Goal: Information Seeking & Learning: Learn about a topic

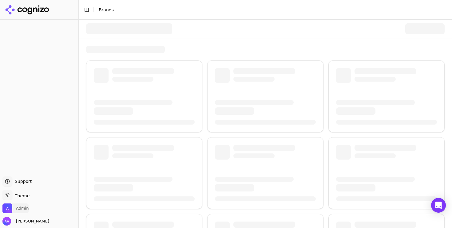
click at [24, 208] on span "Admin" at bounding box center [22, 209] width 13 height 6
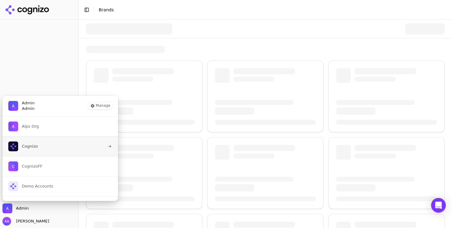
click at [41, 146] on button "Cognizo" at bounding box center [60, 146] width 116 height 20
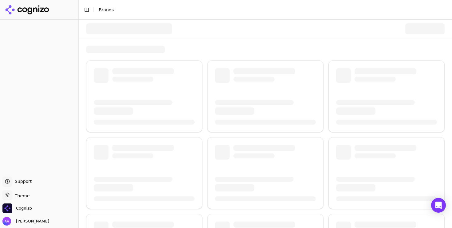
click at [112, 45] on div at bounding box center [265, 191] width 373 height 343
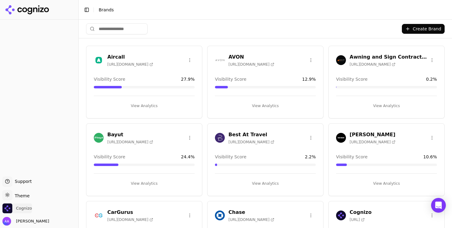
click at [21, 209] on span "Cognizo" at bounding box center [24, 209] width 16 height 6
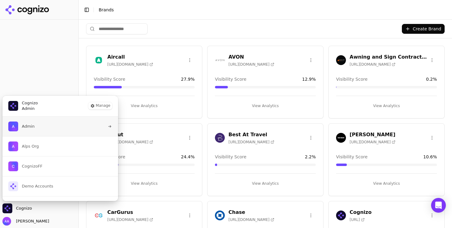
click at [49, 129] on button "Admin" at bounding box center [60, 127] width 116 height 20
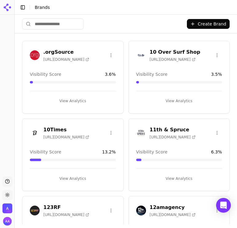
click at [79, 25] on input "search" at bounding box center [52, 23] width 61 height 11
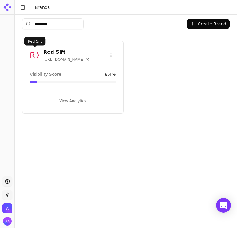
type input "********"
click at [34, 54] on img at bounding box center [35, 55] width 10 height 10
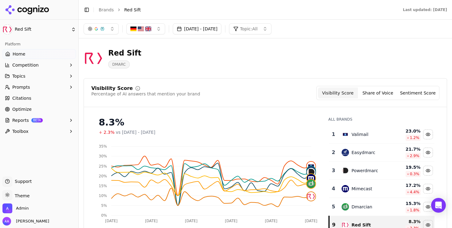
click at [220, 31] on button "[DATE] - [DATE]" at bounding box center [197, 28] width 49 height 11
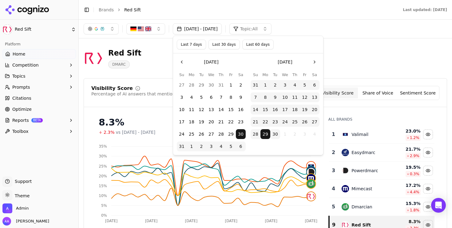
click at [229, 43] on button "Last 30 days" at bounding box center [223, 45] width 31 height 10
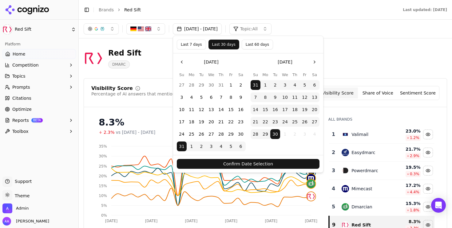
click at [237, 170] on div "Confirm Date Selection" at bounding box center [248, 164] width 150 height 18
click at [237, 166] on button "Confirm Date Selection" at bounding box center [248, 164] width 143 height 10
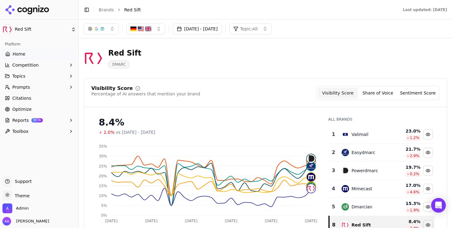
click at [215, 33] on button "[DATE] - [DATE]" at bounding box center [197, 28] width 49 height 11
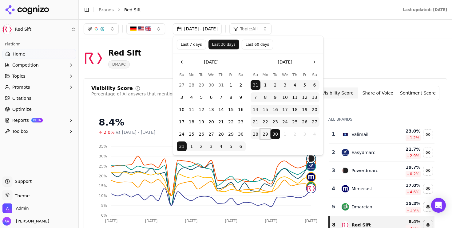
click at [237, 133] on button "29" at bounding box center [265, 134] width 10 height 10
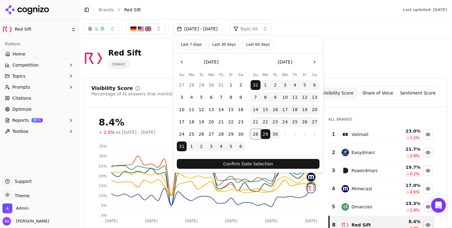
click at [237, 133] on button "28" at bounding box center [255, 134] width 10 height 10
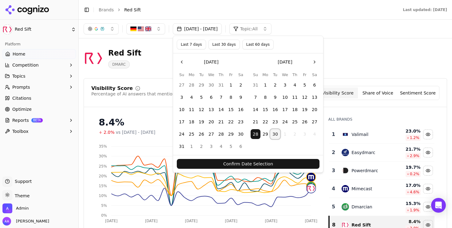
click at [237, 135] on button "30" at bounding box center [275, 134] width 10 height 10
click at [237, 163] on button "Confirm Date Selection" at bounding box center [248, 164] width 143 height 10
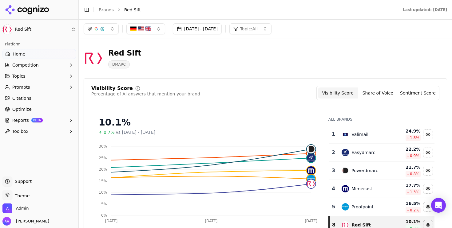
click at [99, 28] on div "button" at bounding box center [96, 28] width 17 height 5
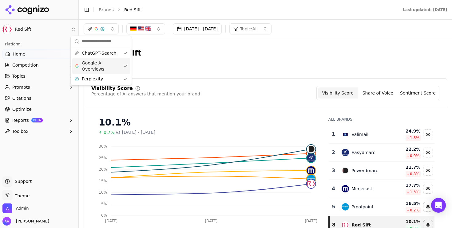
click at [112, 64] on span "Google AI Overviews" at bounding box center [101, 66] width 39 height 12
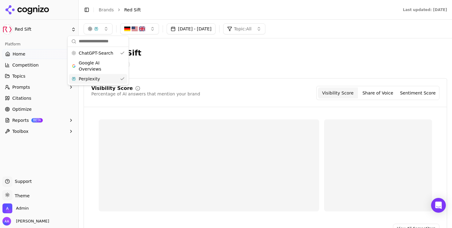
click at [109, 77] on div "Perplexity" at bounding box center [98, 79] width 58 height 10
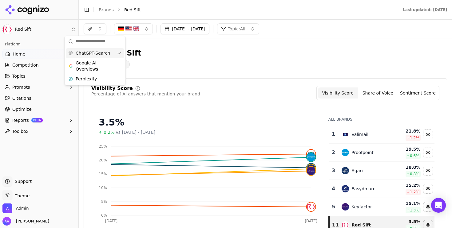
click at [105, 53] on span "ChatGPT-Search" at bounding box center [93, 53] width 34 height 6
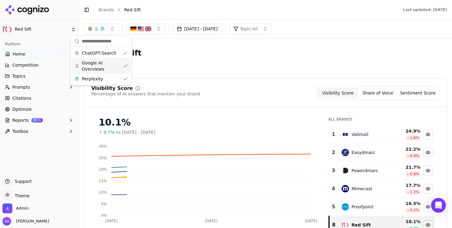
click at [100, 63] on span "Google AI Overviews" at bounding box center [101, 66] width 39 height 12
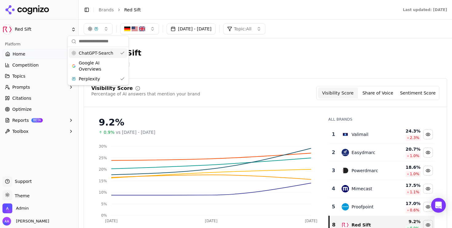
click at [101, 53] on span "ChatGPT-Search" at bounding box center [96, 53] width 34 height 6
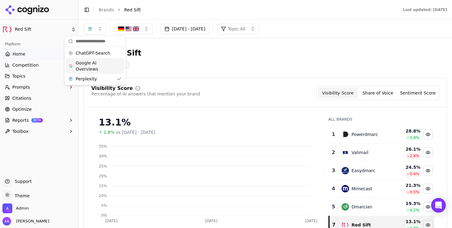
click at [98, 66] on span "Google AI Overviews" at bounding box center [95, 66] width 39 height 12
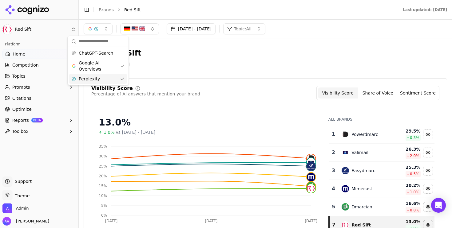
click at [104, 72] on span "Google AI Overviews" at bounding box center [98, 66] width 39 height 12
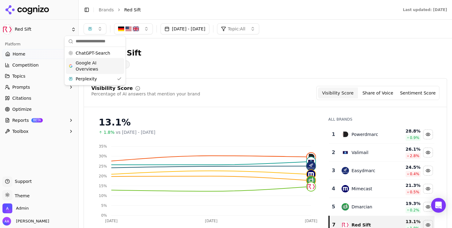
click at [103, 68] on span "Google AI Overviews" at bounding box center [95, 66] width 39 height 12
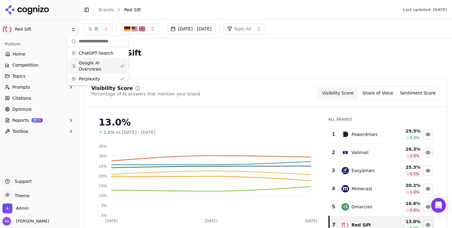
click at [101, 58] on div "ChatGPT-Search Google AI Overviews Perplexity" at bounding box center [98, 66] width 58 height 36
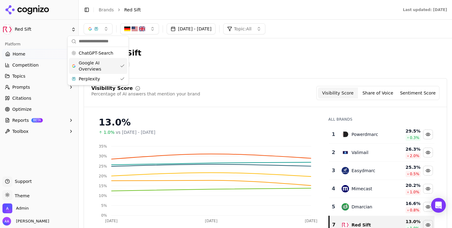
click at [39, 89] on button "Prompts" at bounding box center [38, 87] width 73 height 10
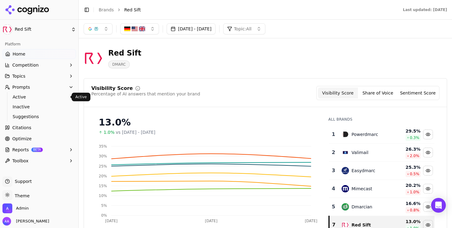
click at [39, 95] on span "Active" at bounding box center [39, 97] width 53 height 6
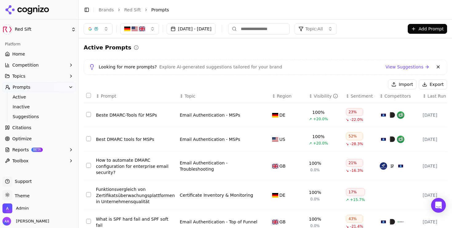
click at [237, 24] on input at bounding box center [258, 28] width 61 height 11
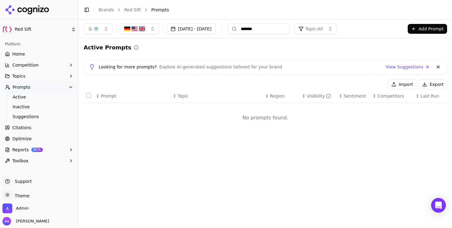
click at [237, 67] on button at bounding box center [437, 66] width 7 height 7
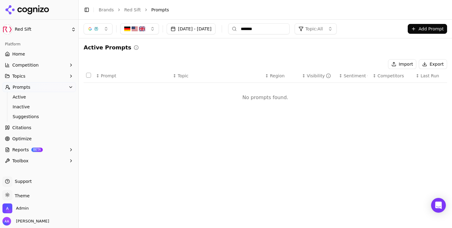
click at [237, 30] on input "*******" at bounding box center [258, 28] width 61 height 11
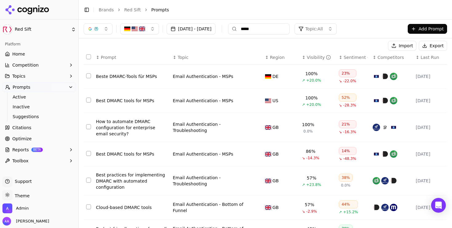
scroll to position [30, 0]
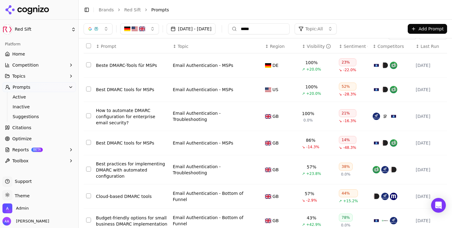
type input "*****"
click at [133, 93] on td "Best DMARC tools for MSPs" at bounding box center [131, 90] width 77 height 24
click at [133, 90] on div "Best DMARC tools for MSPs" at bounding box center [132, 90] width 72 height 6
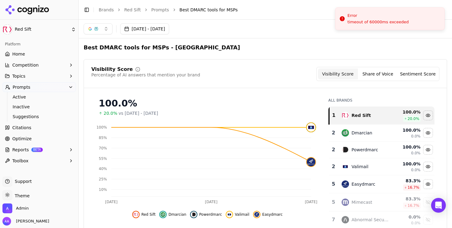
click at [165, 26] on button "[DATE] - [DATE]" at bounding box center [144, 28] width 49 height 11
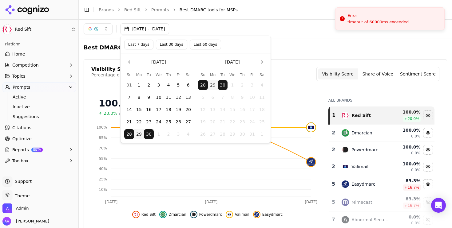
click at [194, 44] on button "Last 60 days" at bounding box center [205, 45] width 31 height 10
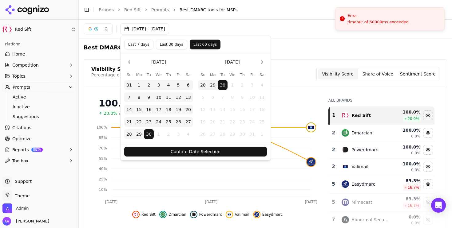
click at [198, 149] on button "Confirm Date Selection" at bounding box center [195, 152] width 143 height 10
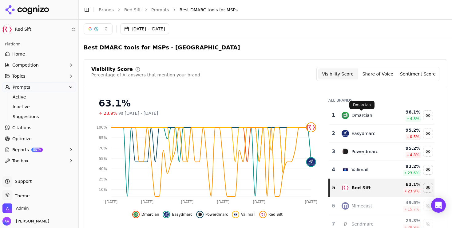
click at [237, 116] on div "Dmarcian" at bounding box center [361, 115] width 21 height 6
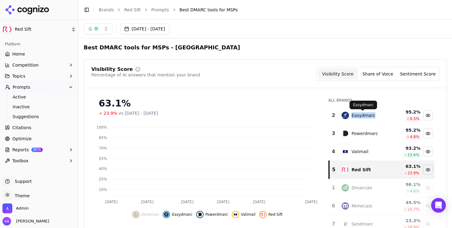
click at [237, 116] on div "Easydmarc" at bounding box center [363, 115] width 24 height 6
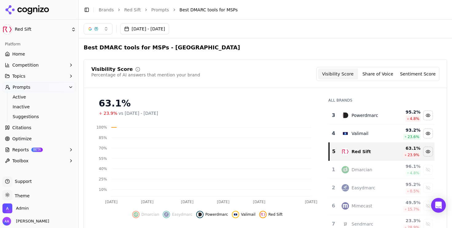
click at [237, 116] on div "Powerdmarc" at bounding box center [364, 115] width 26 height 6
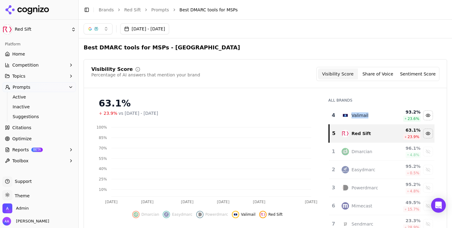
click at [237, 116] on div "Valimail" at bounding box center [359, 115] width 17 height 6
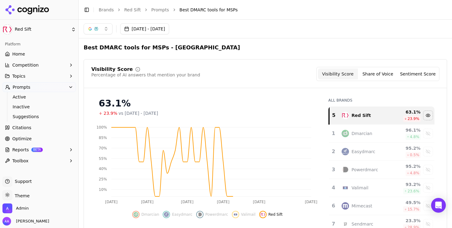
click at [237, 88] on div "Visibility Score Percentage of AI answers that mention your brand Visibility Sc…" at bounding box center [265, 77] width 363 height 21
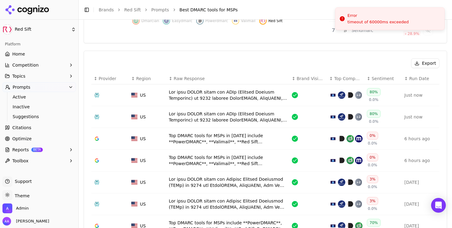
scroll to position [207, 0]
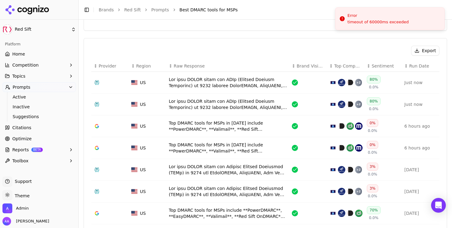
click at [234, 89] on div "Data table" at bounding box center [228, 83] width 118 height 12
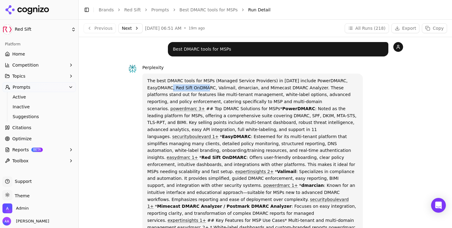
drag, startPoint x: 175, startPoint y: 88, endPoint x: 211, endPoint y: 88, distance: 36.3
click at [211, 88] on p "The best DMARC tools for MSPs (Managed Service Providers) in [DATE] include Pow…" at bounding box center [252, 175] width 210 height 196
click at [229, 96] on p "The best DMARC tools for MSPs (Managed Service Providers) in [DATE] include Pow…" at bounding box center [252, 175] width 210 height 196
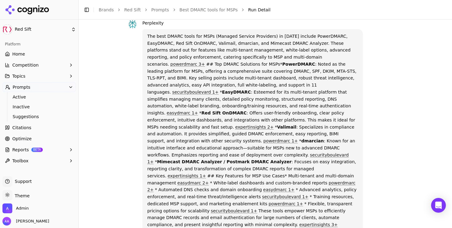
scroll to position [58, 0]
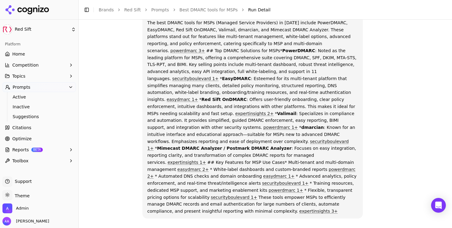
click at [235, 111] on link "expertinsights 2+" at bounding box center [254, 113] width 38 height 5
click at [47, 131] on link "Citations" at bounding box center [38, 128] width 73 height 10
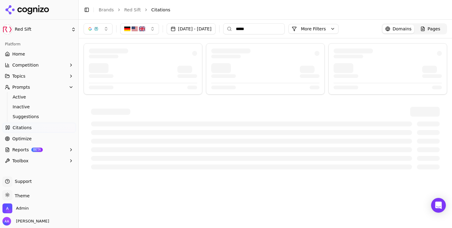
click at [205, 25] on button "[DATE] - [DATE]" at bounding box center [191, 28] width 49 height 11
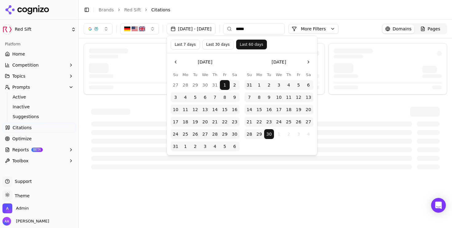
click at [183, 45] on button "Last 7 days" at bounding box center [185, 45] width 29 height 10
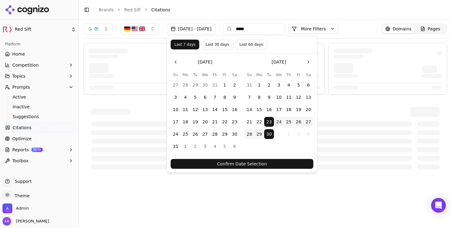
click at [228, 166] on button "Confirm Date Selection" at bounding box center [242, 164] width 143 height 10
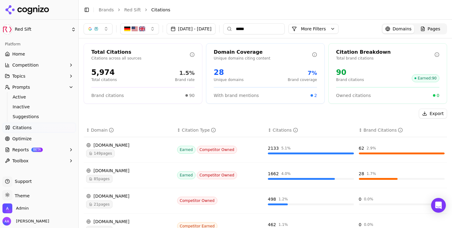
click at [120, 156] on div "149 pages" at bounding box center [129, 154] width 86 height 8
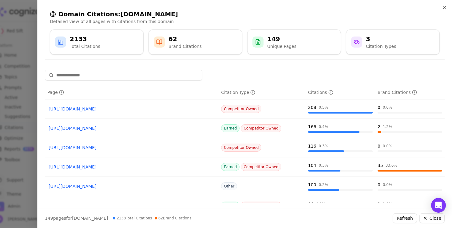
click at [122, 128] on link "[URL][DOMAIN_NAME]" at bounding box center [132, 128] width 166 height 6
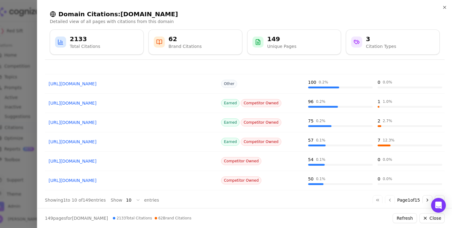
scroll to position [107, 0]
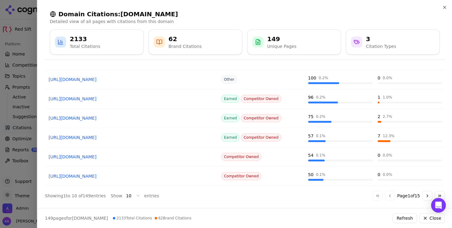
click at [16, 164] on div at bounding box center [226, 114] width 452 height 228
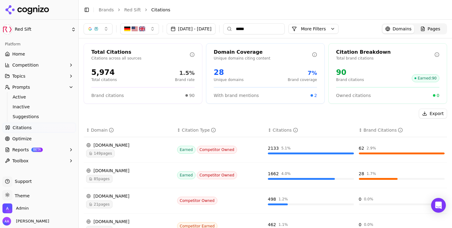
click at [145, 158] on td "[DOMAIN_NAME] 149 pages" at bounding box center [129, 150] width 91 height 26
click at [147, 155] on div "149 pages" at bounding box center [129, 154] width 86 height 8
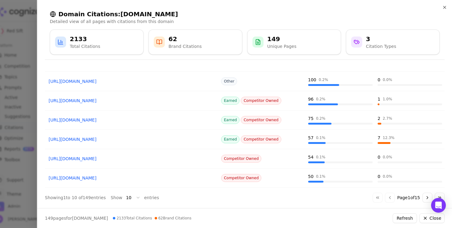
scroll to position [109, 0]
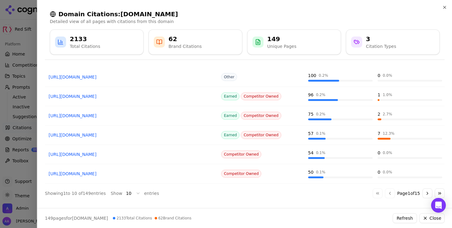
click at [2, 142] on div at bounding box center [226, 114] width 452 height 228
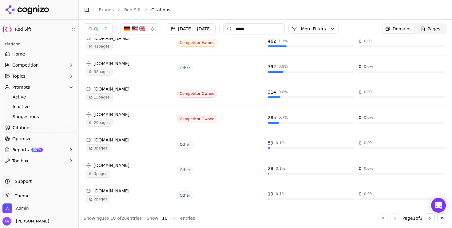
scroll to position [0, 0]
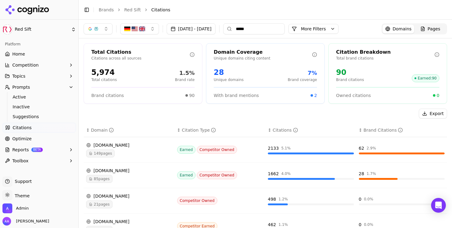
click at [237, 28] on input "*****" at bounding box center [253, 28] width 61 height 11
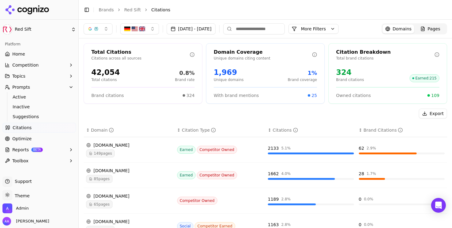
click at [237, 29] on input at bounding box center [253, 28] width 61 height 11
type input "*******"
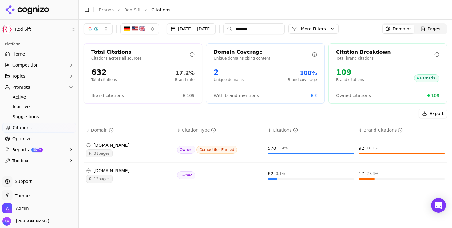
click at [125, 153] on div "31 pages" at bounding box center [129, 154] width 86 height 8
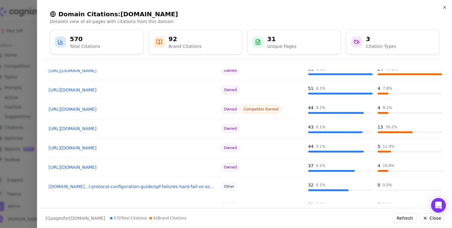
scroll to position [109, 0]
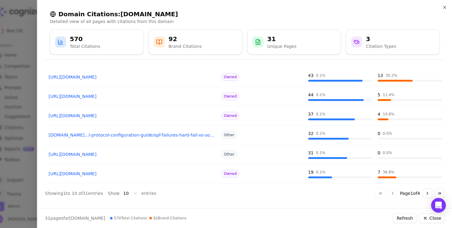
click at [237, 194] on button "Go to next page" at bounding box center [427, 194] width 10 height 10
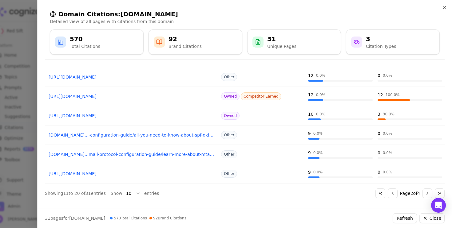
click at [127, 97] on link "[URL][DOMAIN_NAME]" at bounding box center [132, 96] width 166 height 6
click at [237, 195] on button "Go to next page" at bounding box center [427, 194] width 10 height 10
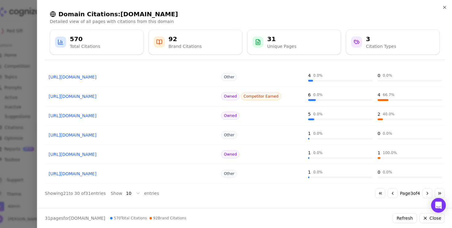
click at [237, 195] on button "Go to next page" at bounding box center [427, 194] width 10 height 10
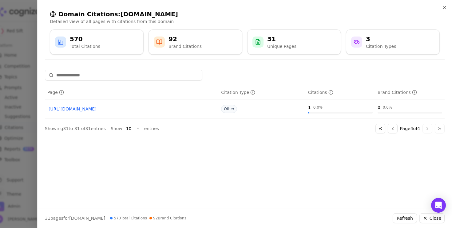
scroll to position [0, 0]
click at [22, 175] on div at bounding box center [226, 114] width 452 height 228
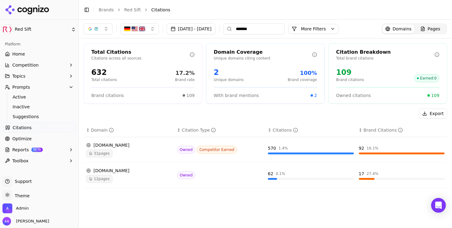
click at [32, 50] on link "Home" at bounding box center [38, 54] width 73 height 10
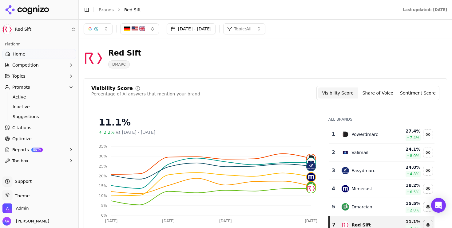
click at [237, 30] on span "Topic: All" at bounding box center [243, 29] width 18 height 6
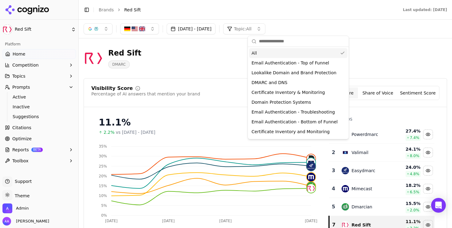
click at [227, 57] on div "Red Sift DMARC" at bounding box center [221, 58] width 275 height 20
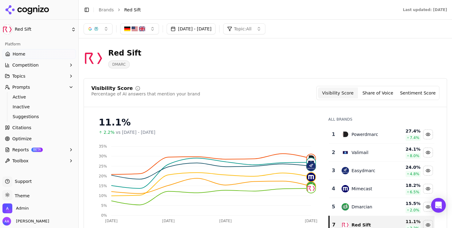
click at [34, 130] on link "Citations" at bounding box center [38, 128] width 73 height 10
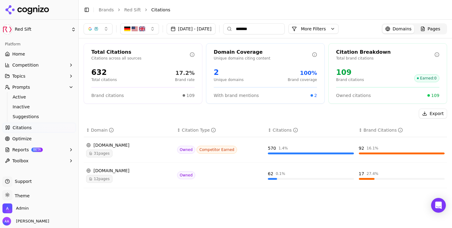
click at [237, 29] on input "*******" at bounding box center [253, 28] width 61 height 11
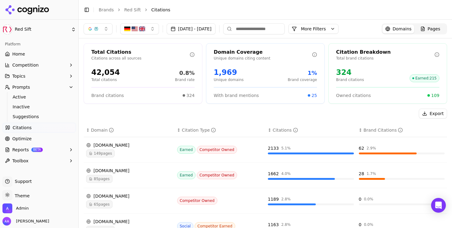
click at [237, 30] on button "More Filters" at bounding box center [313, 29] width 50 height 10
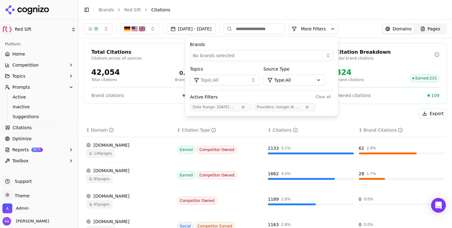
click at [237, 57] on div "No brands selected" at bounding box center [257, 56] width 129 height 6
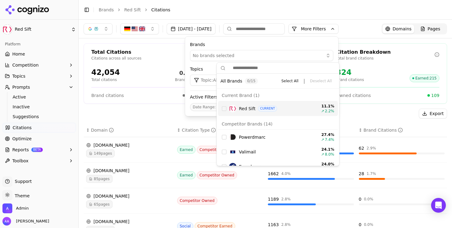
click at [221, 108] on div "Red Sift CURRENT 11.1 % ↗ 2.2 %" at bounding box center [278, 108] width 120 height 15
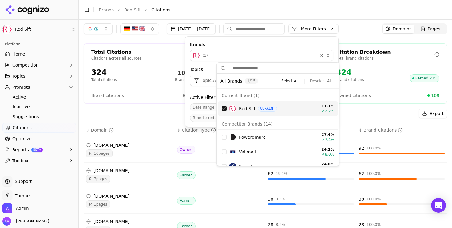
click at [170, 112] on div "Export" at bounding box center [265, 114] width 363 height 10
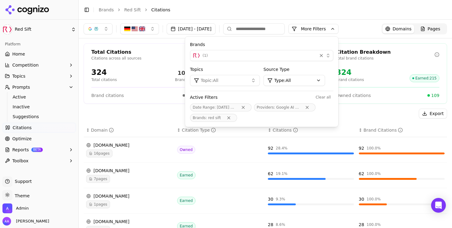
click at [170, 112] on div "Export" at bounding box center [265, 114] width 363 height 10
click at [237, 29] on button "More Filters" at bounding box center [313, 29] width 50 height 10
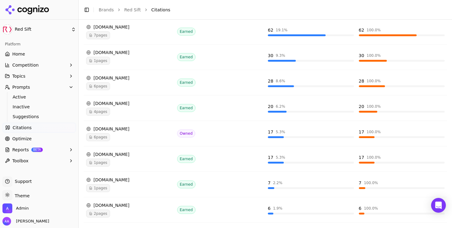
scroll to position [184, 0]
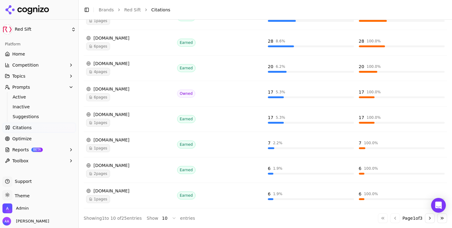
click at [237, 218] on button "Go to last page" at bounding box center [442, 219] width 10 height 10
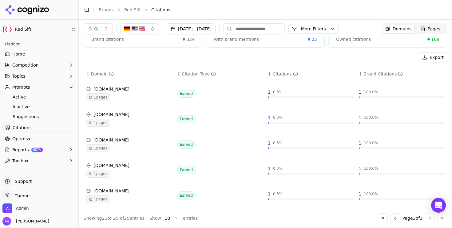
click at [145, 201] on div "1 pages" at bounding box center [129, 199] width 86 height 8
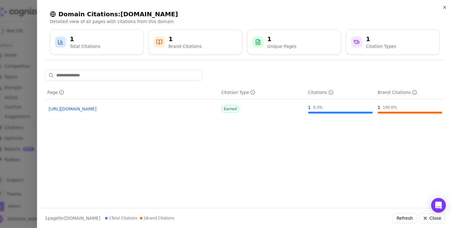
click at [146, 109] on link "[URL][DOMAIN_NAME]" at bounding box center [132, 109] width 166 height 6
click at [237, 218] on button "Refresh" at bounding box center [404, 219] width 24 height 10
click at [24, 163] on div at bounding box center [226, 114] width 452 height 228
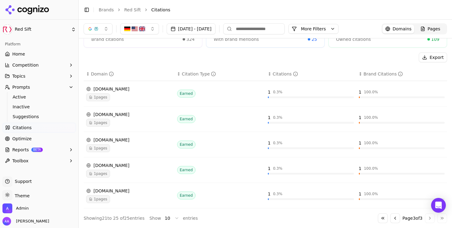
click at [100, 146] on span "1 pages" at bounding box center [98, 148] width 24 height 8
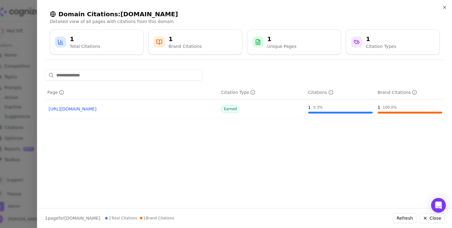
click at [131, 109] on link "[URL][DOMAIN_NAME]" at bounding box center [132, 109] width 166 height 6
click at [30, 182] on div at bounding box center [226, 114] width 452 height 228
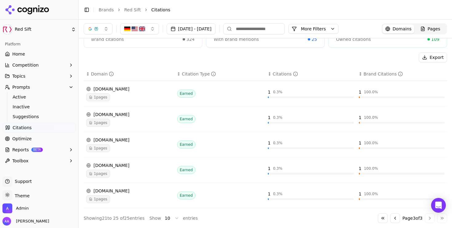
click at [237, 216] on button "Go to previous page" at bounding box center [395, 219] width 10 height 10
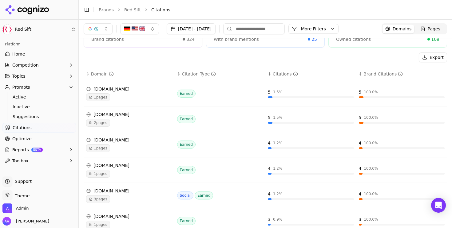
click at [115, 151] on div "1 pages" at bounding box center [129, 148] width 86 height 8
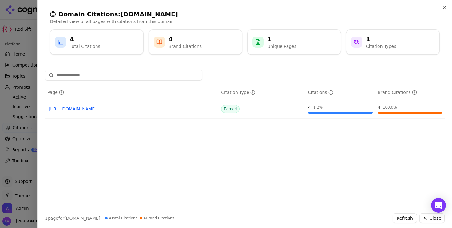
click at [13, 144] on div at bounding box center [226, 114] width 452 height 228
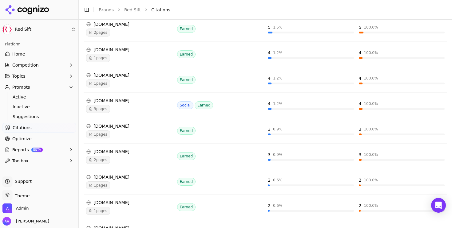
scroll to position [148, 0]
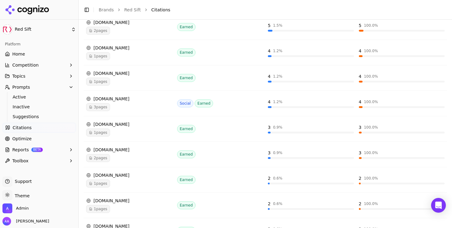
click at [115, 104] on div "3 pages" at bounding box center [129, 107] width 86 height 8
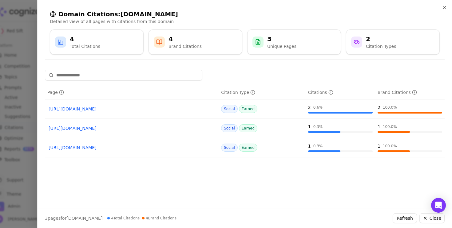
click at [119, 109] on link "[URL][DOMAIN_NAME]" at bounding box center [132, 109] width 166 height 6
click at [116, 147] on link "[URL][DOMAIN_NAME]" at bounding box center [132, 148] width 166 height 6
click at [124, 127] on link "[URL][DOMAIN_NAME]" at bounding box center [132, 128] width 166 height 6
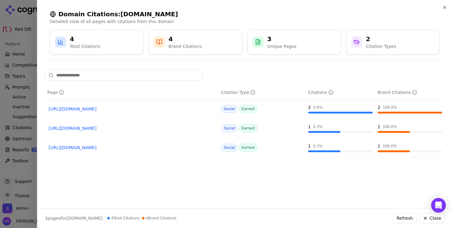
click at [22, 187] on div at bounding box center [226, 114] width 452 height 228
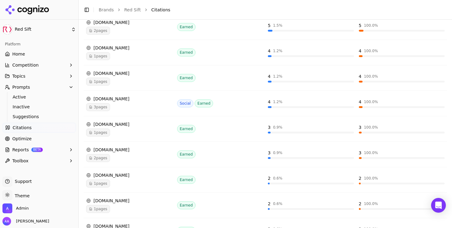
scroll to position [184, 0]
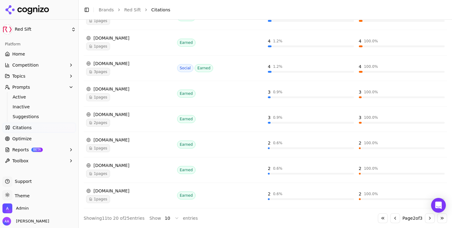
click at [237, 216] on button "Go to previous page" at bounding box center [395, 219] width 10 height 10
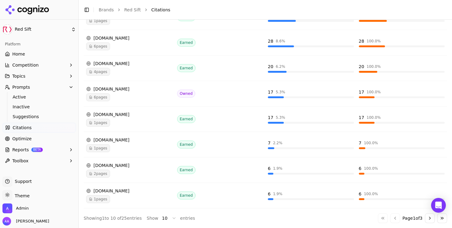
click at [112, 123] on div "1 pages" at bounding box center [129, 123] width 86 height 8
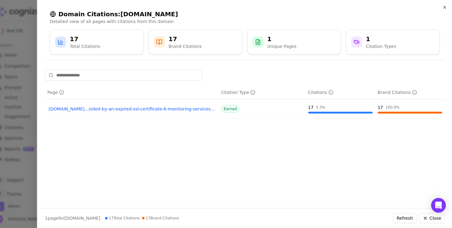
click at [118, 109] on link "[DOMAIN_NAME]...sided-by-an-expired-ssl-certificate-6-monitoring-services-compa…" at bounding box center [132, 109] width 166 height 6
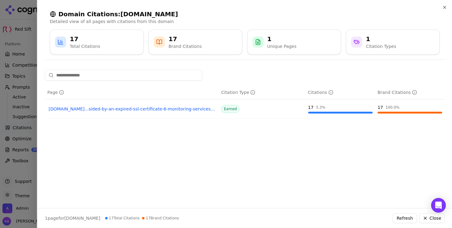
click at [35, 146] on div at bounding box center [226, 114] width 452 height 228
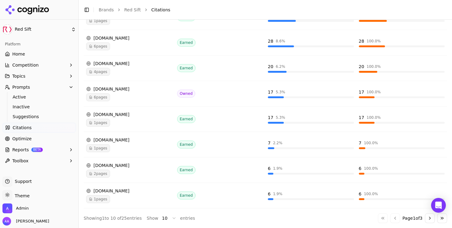
click at [26, 57] on link "Home" at bounding box center [38, 54] width 73 height 10
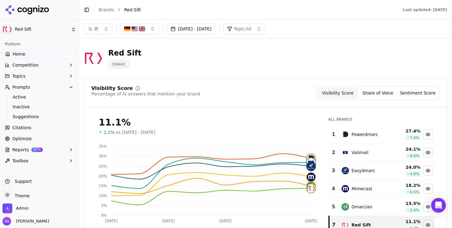
click at [87, 28] on button "button" at bounding box center [98, 28] width 29 height 11
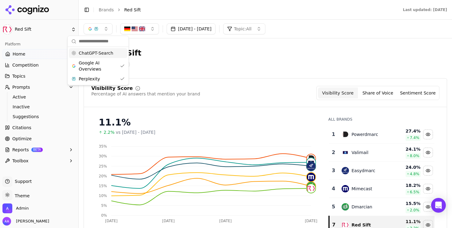
click at [108, 50] on span "ChatGPT-Search" at bounding box center [96, 53] width 34 height 6
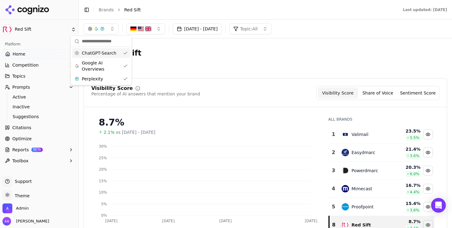
click at [192, 60] on div "Red Sift DMARC" at bounding box center [221, 58] width 275 height 20
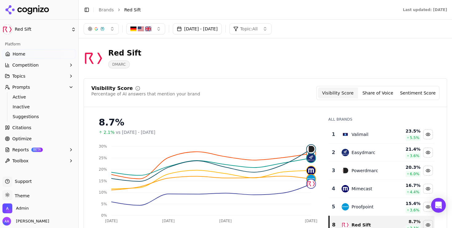
click at [219, 35] on div "[DATE] - [DATE] Topic: All" at bounding box center [265, 29] width 373 height 18
click at [219, 33] on button "[DATE] - [DATE]" at bounding box center [197, 28] width 49 height 11
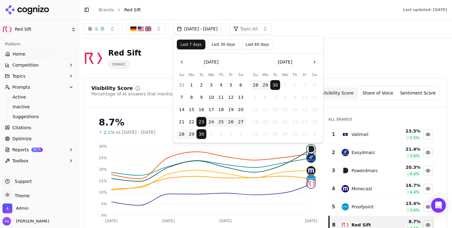
click at [237, 45] on button "Last 60 days" at bounding box center [257, 45] width 31 height 10
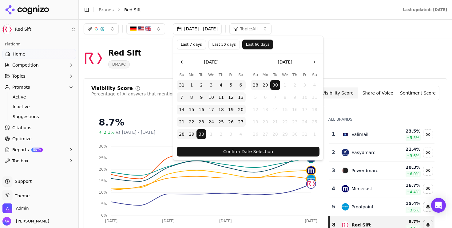
click at [237, 150] on button "Confirm Date Selection" at bounding box center [248, 152] width 143 height 10
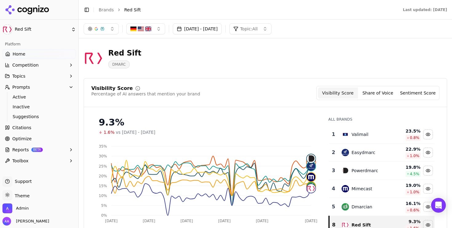
click at [21, 53] on span "Home" at bounding box center [19, 54] width 13 height 6
